Goal: Find specific page/section: Find specific page/section

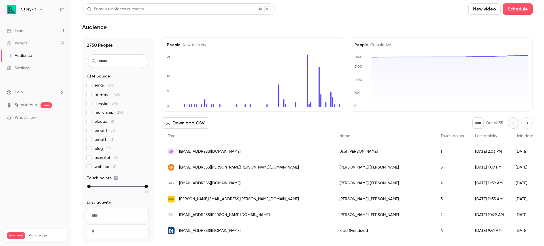
click at [45, 32] on link "Events 1" at bounding box center [35, 31] width 71 height 12
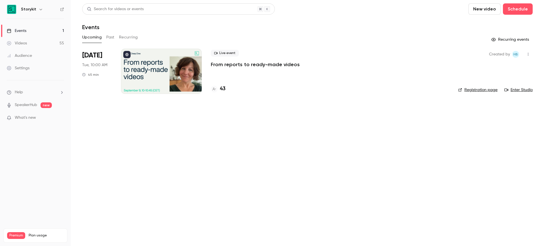
click at [472, 88] on link "Registration page" at bounding box center [477, 90] width 39 height 6
click at [222, 90] on h4 "43" at bounding box center [223, 89] width 6 height 8
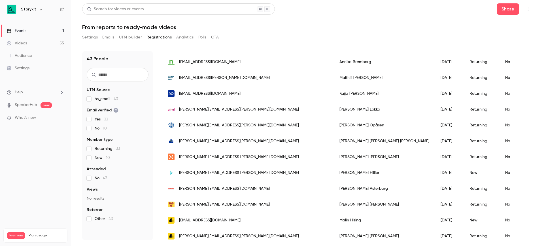
scroll to position [204, 0]
